Goal: Information Seeking & Learning: Learn about a topic

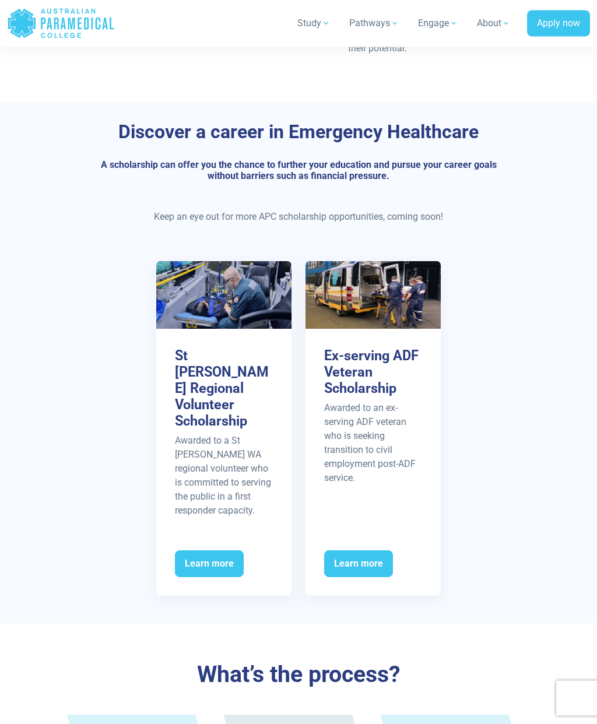
scroll to position [463, 0]
click at [183, 471] on p "Awarded to a St John WA regional volunteer who is committed to serving the publ…" at bounding box center [224, 476] width 98 height 84
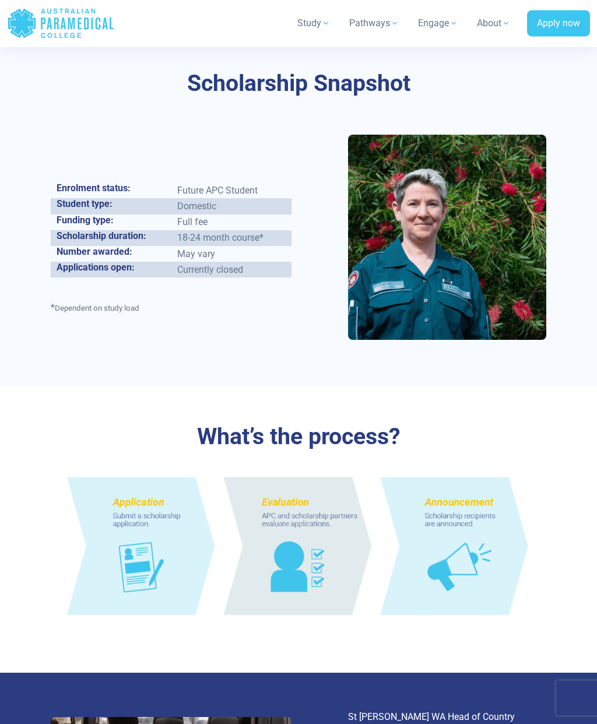
scroll to position [551, 0]
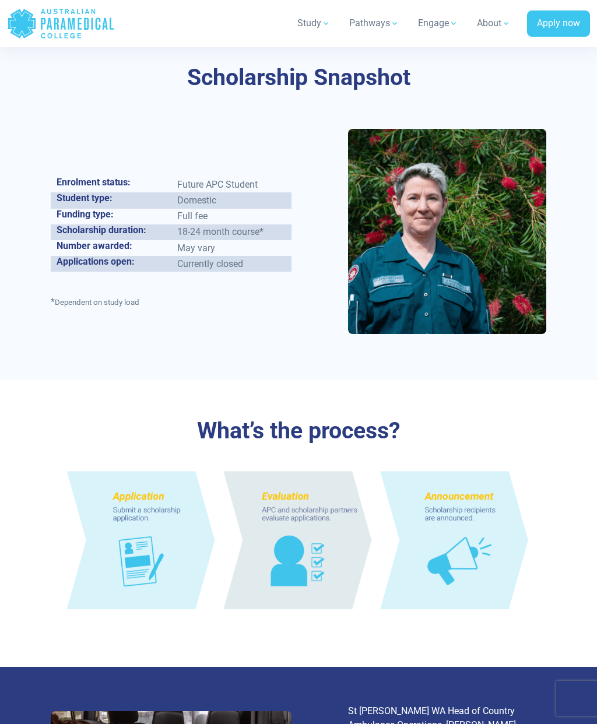
click at [93, 484] on img at bounding box center [299, 540] width 496 height 180
click at [122, 499] on img at bounding box center [299, 540] width 496 height 180
click at [341, 523] on img at bounding box center [299, 540] width 496 height 180
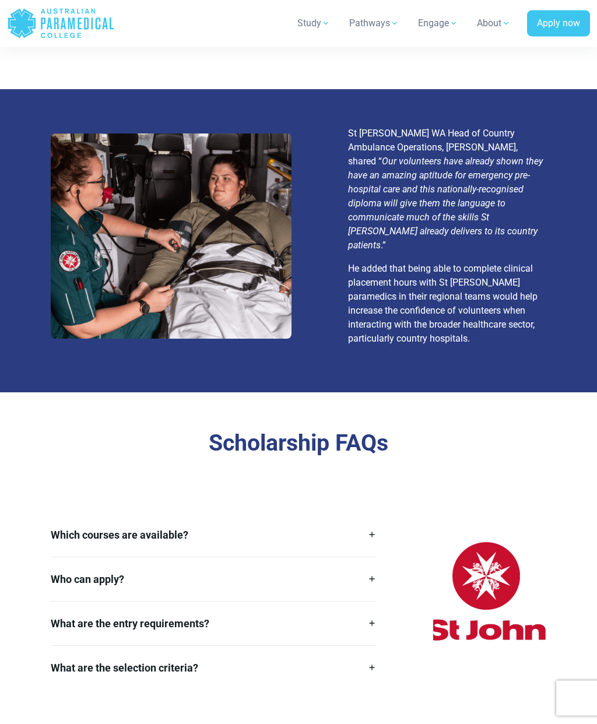
scroll to position [1129, 0]
click at [69, 513] on link "Which courses are available?" at bounding box center [214, 535] width 326 height 44
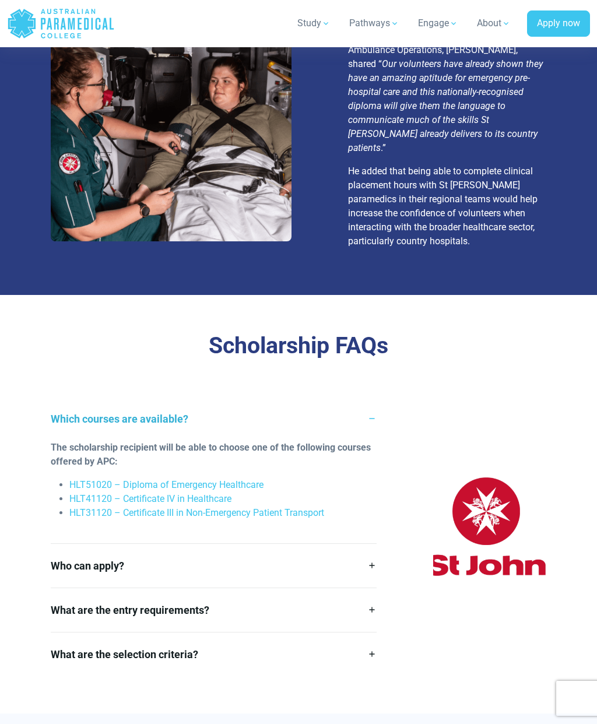
scroll to position [1230, 0]
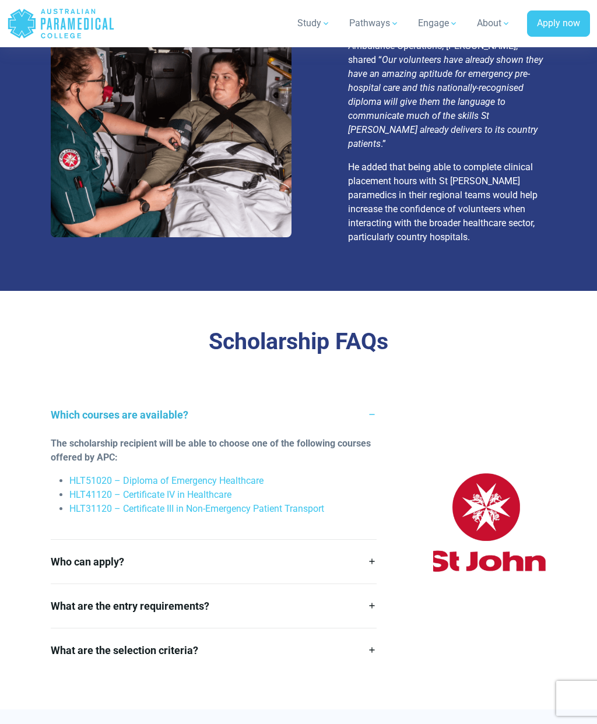
click at [66, 540] on link "Who can apply?" at bounding box center [214, 562] width 326 height 44
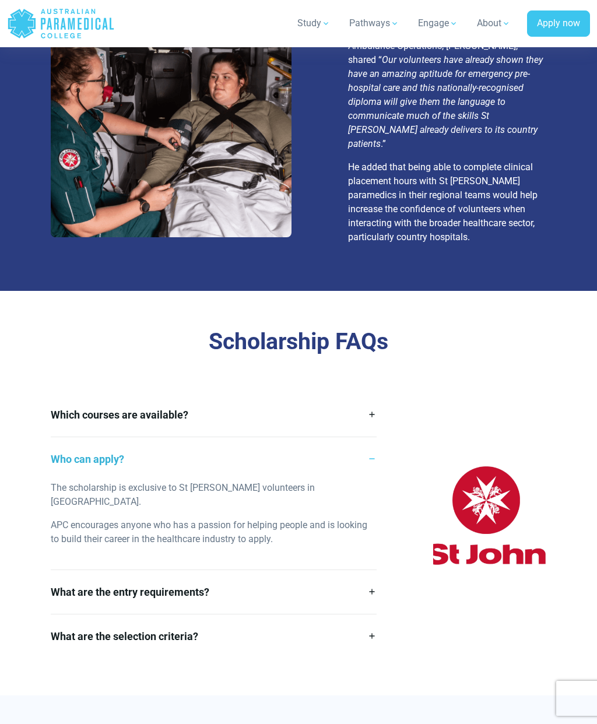
click at [68, 570] on link "What are the entry requirements?" at bounding box center [214, 592] width 326 height 44
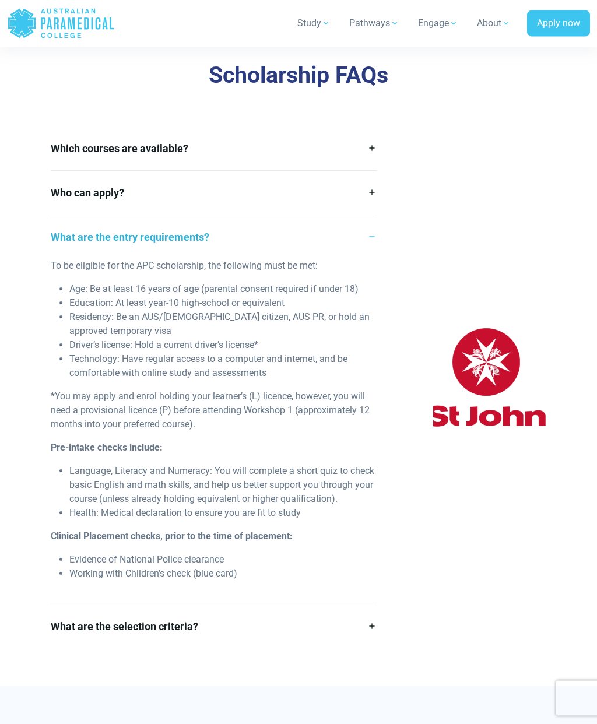
scroll to position [1504, 0]
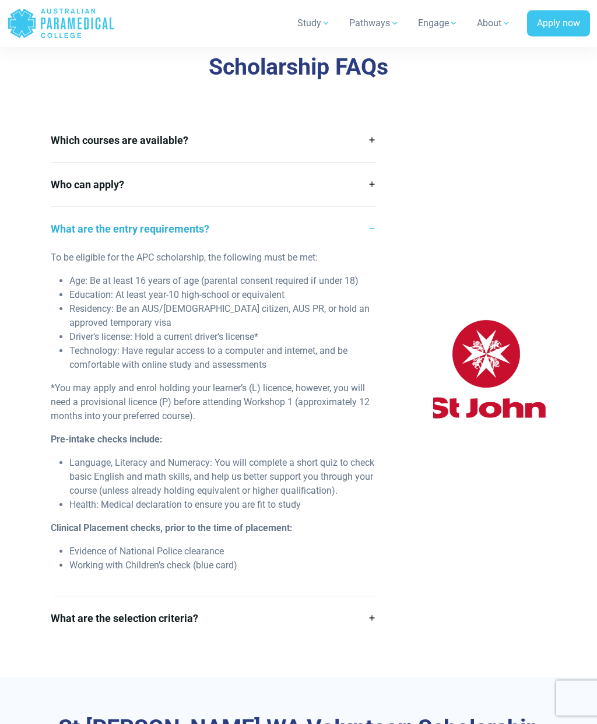
click at [69, 597] on link "What are the selection criteria?" at bounding box center [214, 619] width 326 height 44
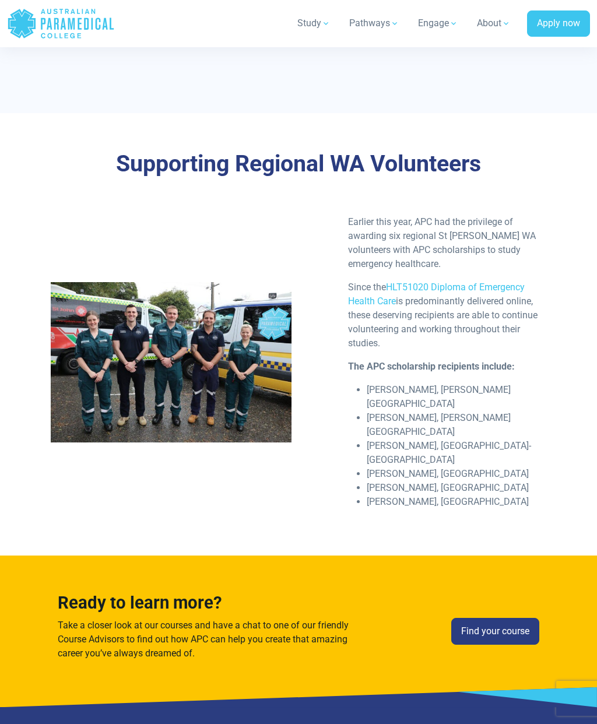
scroll to position [2294, 0]
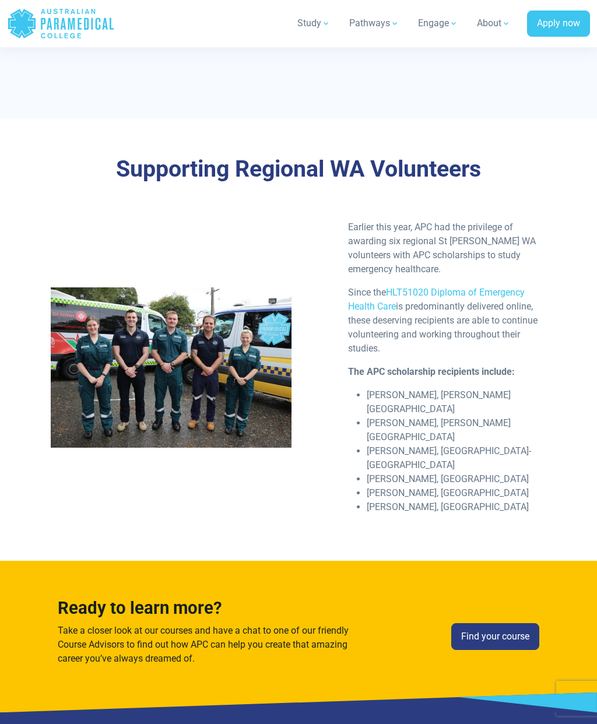
click at [507, 623] on link "Find your course" at bounding box center [495, 636] width 88 height 27
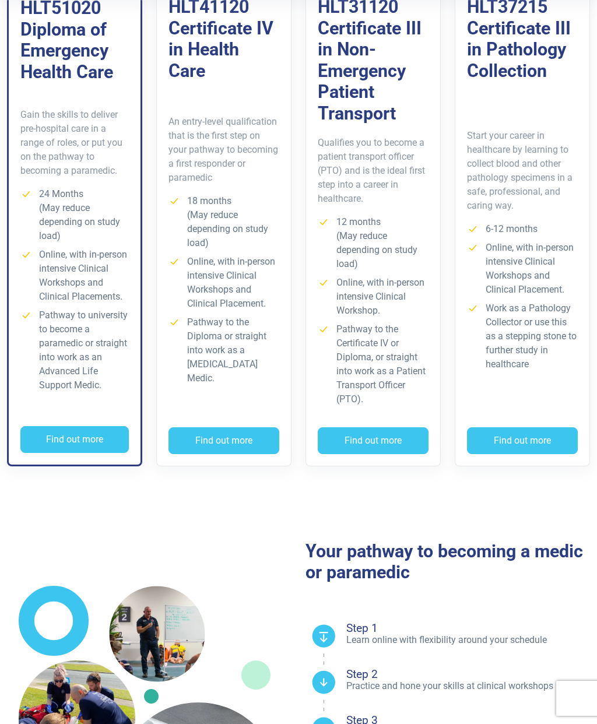
scroll to position [356, 0]
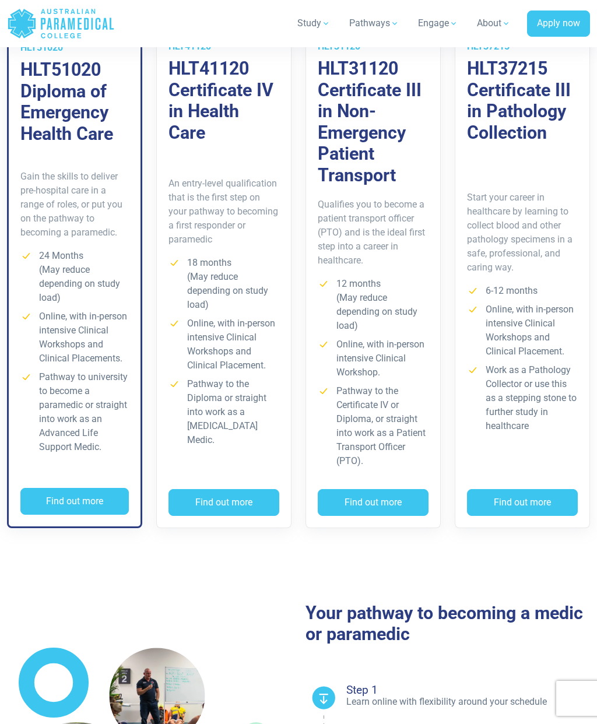
click at [47, 502] on button "Find out more" at bounding box center [74, 501] width 108 height 27
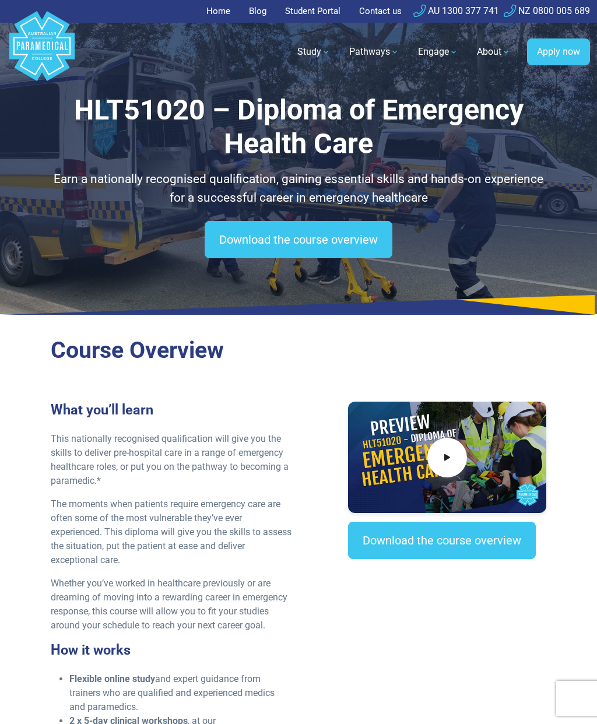
click at [385, 12] on link "Contact us" at bounding box center [380, 11] width 57 height 23
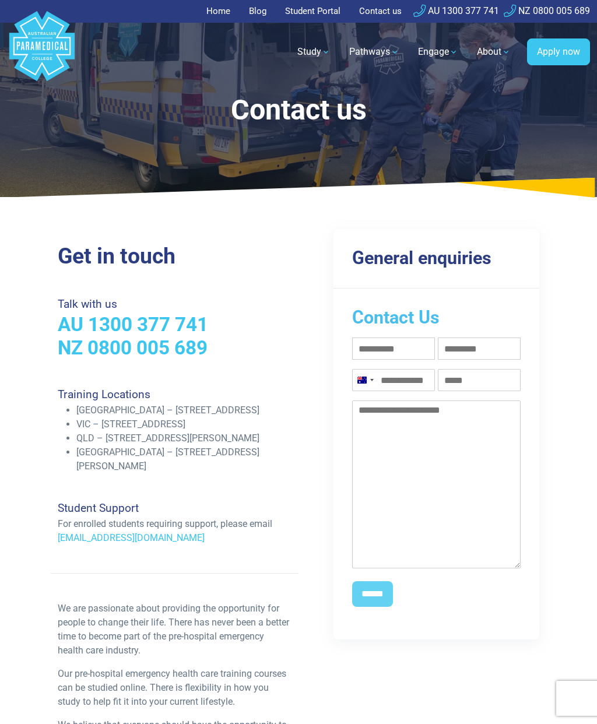
click at [402, 380] on input "Phone (Required)" at bounding box center [393, 380] width 83 height 22
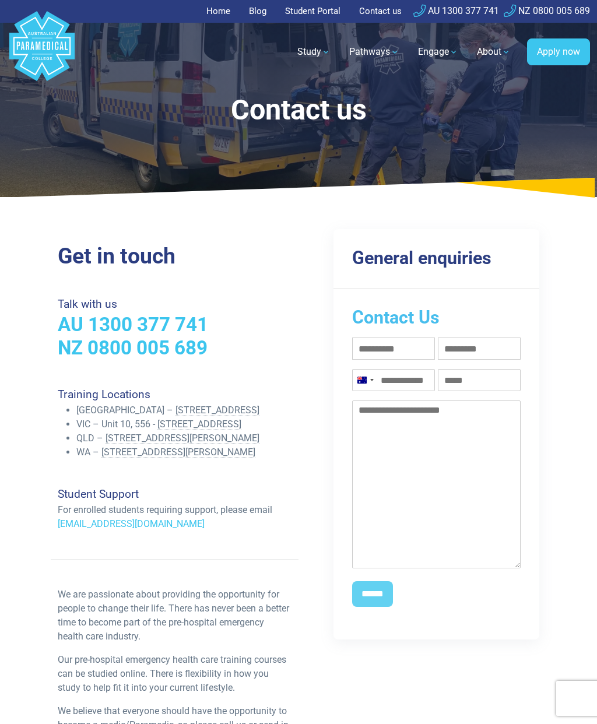
click at [371, 381] on div "[GEOGRAPHIC_DATA] +61" at bounding box center [365, 380] width 24 height 21
click at [566, 419] on div "Get in touch Talk with us AU 1300 377 741 NZ 0800 005 689 Training Locations [G…" at bounding box center [298, 506] width 597 height 601
